Goal: Information Seeking & Learning: Learn about a topic

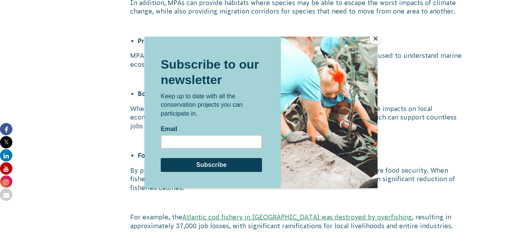
scroll to position [927, 0]
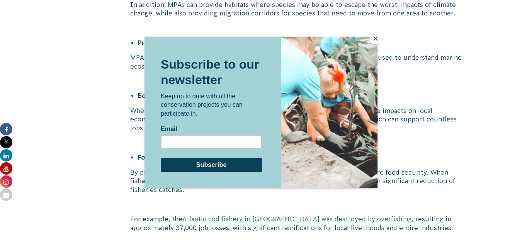
click at [377, 36] on button "Close" at bounding box center [376, 39] width 12 height 12
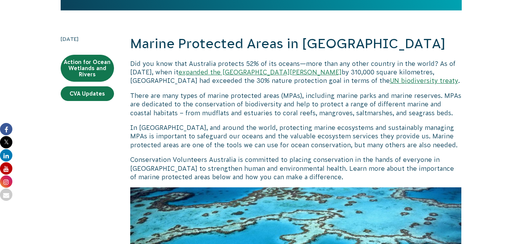
scroll to position [157, 0]
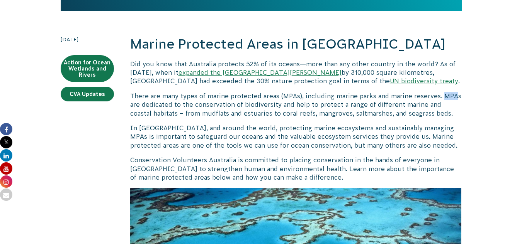
drag, startPoint x: 441, startPoint y: 97, endPoint x: 453, endPoint y: 97, distance: 12.4
click at [453, 97] on p "There are many types of marine protected areas (MPAs), including marine parks a…" at bounding box center [295, 105] width 331 height 26
copy p "MPA"
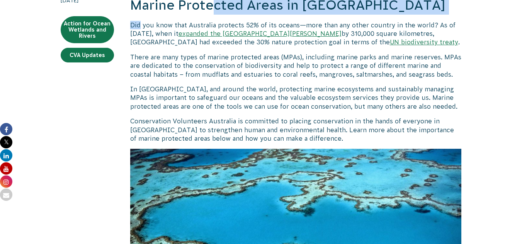
scroll to position [195, 0]
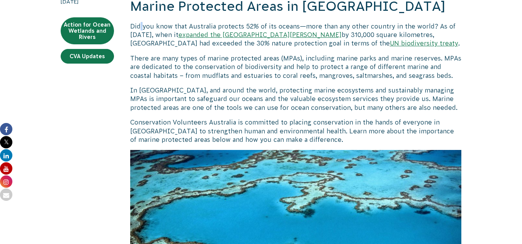
drag, startPoint x: 141, startPoint y: 19, endPoint x: 143, endPoint y: 30, distance: 11.4
click at [143, 30] on p "Did you know that Australia protects 52% of its oceans—more than any other coun…" at bounding box center [295, 35] width 331 height 26
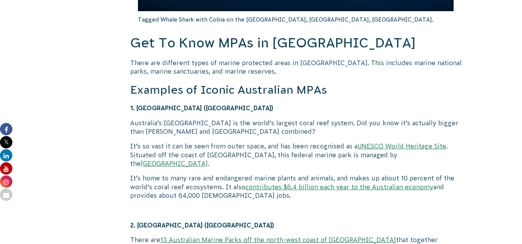
scroll to position [1482, 0]
